Goal: Task Accomplishment & Management: Manage account settings

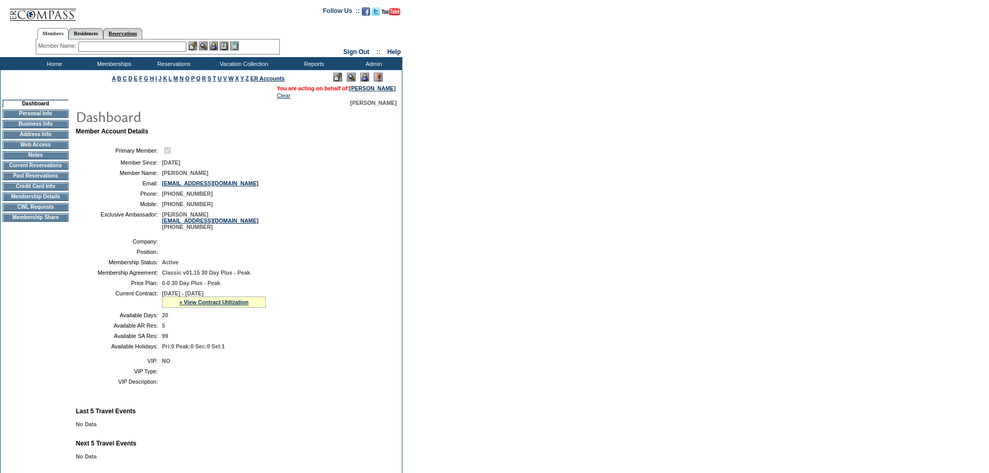
click at [134, 32] on link "Reservations" at bounding box center [122, 33] width 39 height 11
click at [99, 45] on input "text" at bounding box center [99, 47] width 46 height 10
paste input "1818541"
type input "1818541"
click at [129, 45] on img at bounding box center [128, 46] width 9 height 9
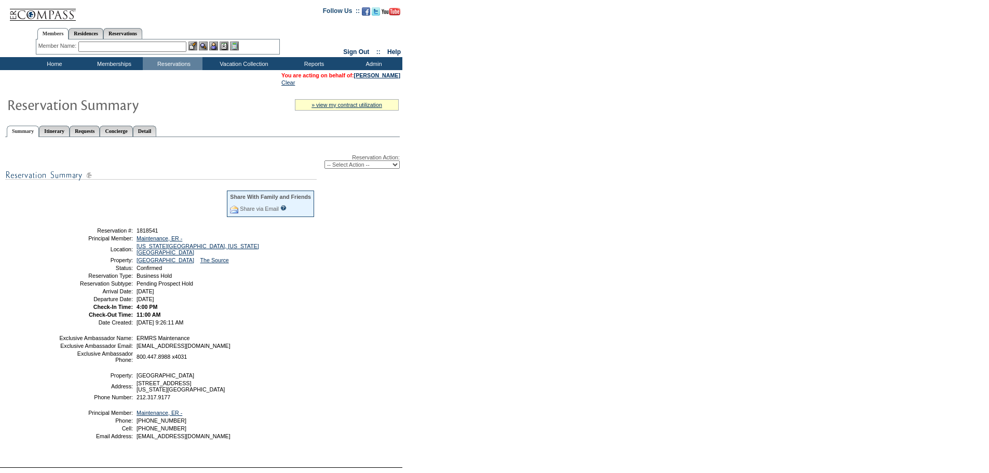
click at [383, 167] on select "-- Select Action -- Modify Reservation Dates Modify Reservation Cost Modify Occ…" at bounding box center [361, 164] width 75 height 8
select select "CancelRes"
click at [324, 162] on select "-- Select Action -- Modify Reservation Dates Modify Reservation Cost Modify Occ…" at bounding box center [361, 164] width 75 height 8
